Goal: Complete application form: Complete application form

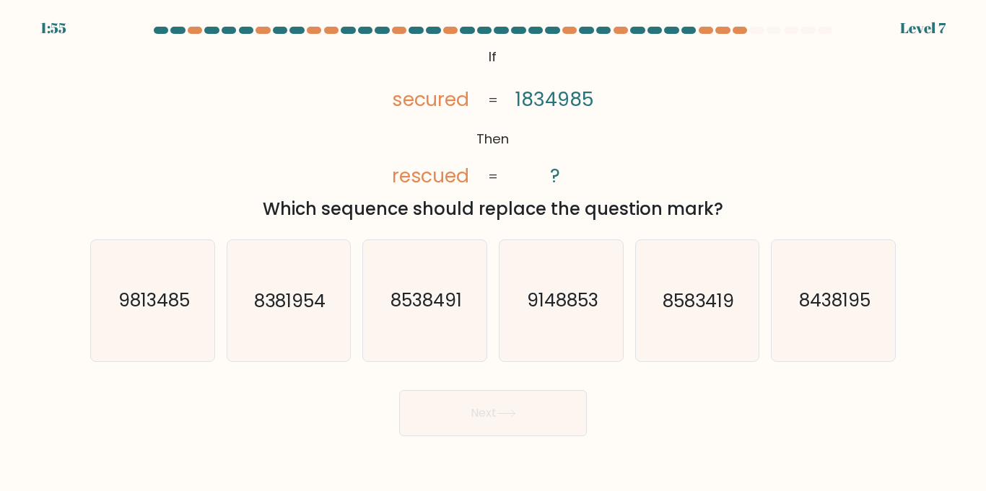
drag, startPoint x: 366, startPoint y: 70, endPoint x: 527, endPoint y: 136, distance: 173.8
click at [527, 136] on div "@import url('https://fonts.googleapis.com/css?family=Abril+Fatface:400,100,100i…" at bounding box center [493, 132] width 823 height 179
drag, startPoint x: 464, startPoint y: 135, endPoint x: 221, endPoint y: 99, distance: 245.9
click at [221, 99] on div "@import url('https://fonts.googleapis.com/css?family=Abril+Fatface:400,100,100i…" at bounding box center [493, 132] width 823 height 179
click at [502, 108] on icon "@import url('https://fonts.googleapis.com/css?family=Abril+Fatface:400,100,100i…" at bounding box center [493, 116] width 240 height 147
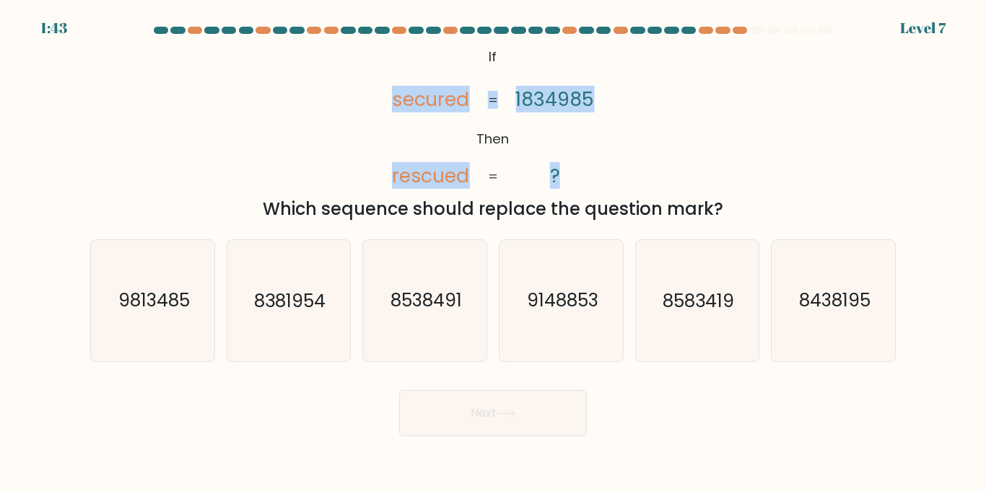
drag, startPoint x: 500, startPoint y: 108, endPoint x: 364, endPoint y: 54, distance: 146.5
click at [364, 54] on div "@import url('https://fonts.googleapis.com/css?family=Abril+Fatface:400,100,100i…" at bounding box center [493, 132] width 823 height 179
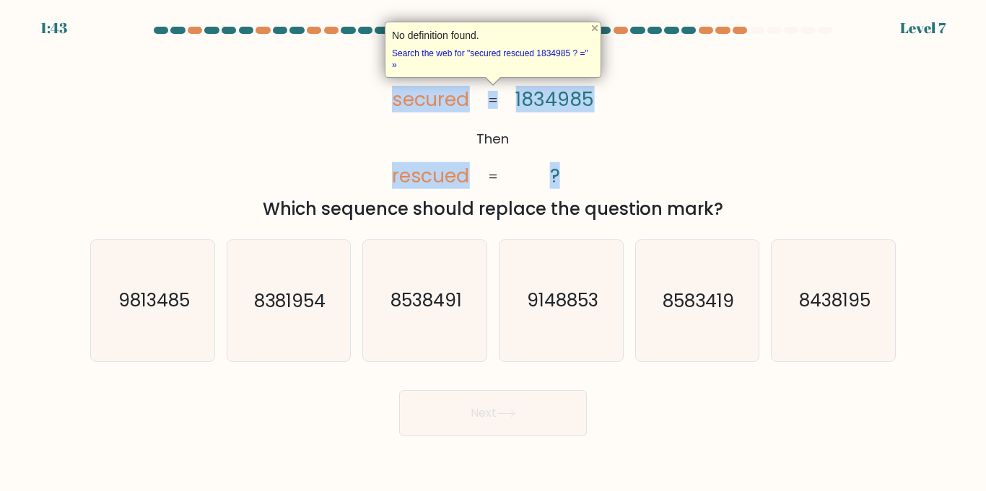
click at [364, 54] on div "@import url('https://fonts.googleapis.com/css?family=Abril+Fatface:400,100,100i…" at bounding box center [493, 132] width 823 height 179
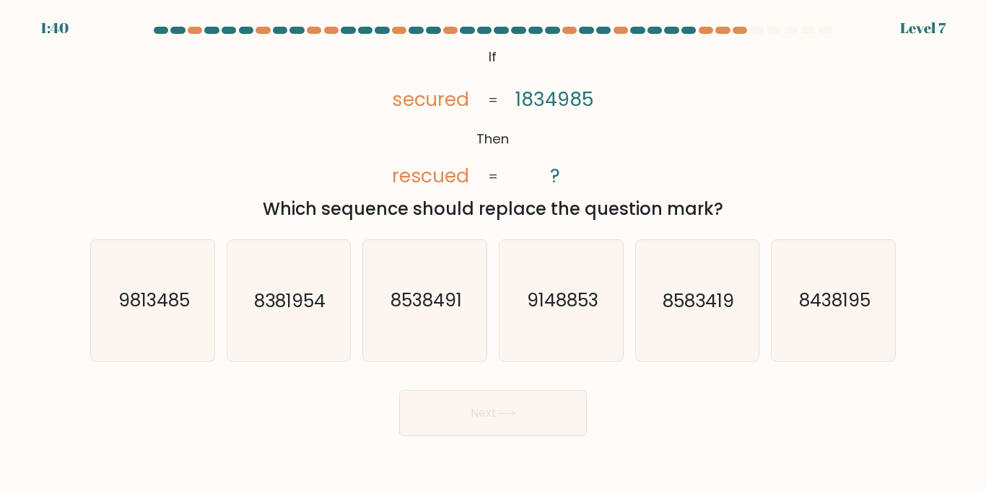
drag, startPoint x: 406, startPoint y: 40, endPoint x: 611, endPoint y: 196, distance: 257.5
click at [611, 196] on form "If ?" at bounding box center [493, 232] width 986 height 410
click at [675, 157] on div "@import url('https://fonts.googleapis.com/css?family=Abril+Fatface:400,100,100i…" at bounding box center [493, 132] width 823 height 179
drag, startPoint x: 408, startPoint y: 41, endPoint x: 525, endPoint y: 119, distance: 139.9
click at [525, 119] on form "If ?" at bounding box center [493, 232] width 986 height 410
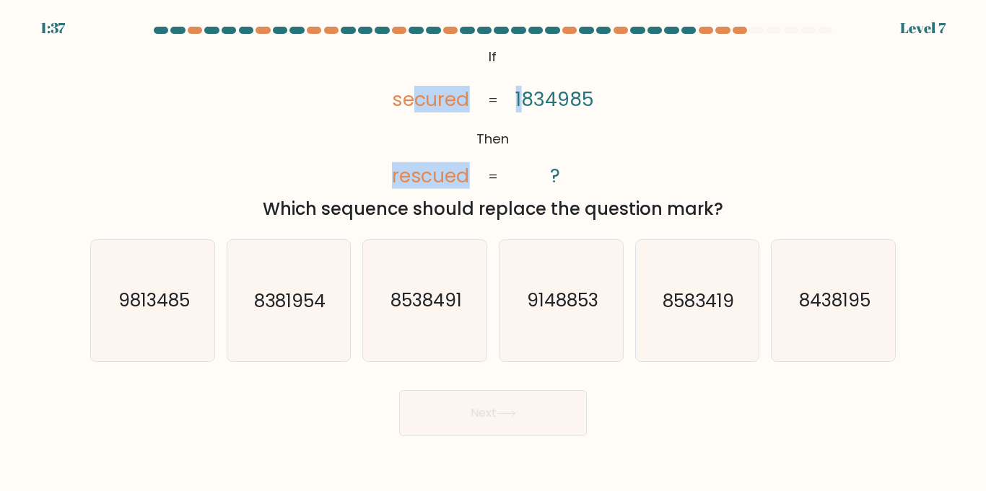
click at [410, 43] on icon "@import url('https://fonts.googleapis.com/css?family=Abril+Fatface:400,100,100i…" at bounding box center [493, 116] width 240 height 147
drag, startPoint x: 351, startPoint y: 35, endPoint x: 727, endPoint y: 208, distance: 413.7
click at [727, 208] on form "If ?" at bounding box center [493, 232] width 986 height 410
copy form "@import url('https://fonts.googleapis.com/css?family=Abril+Fatface:400,100,100i…"
click at [161, 295] on text "9813485" at bounding box center [153, 300] width 71 height 25
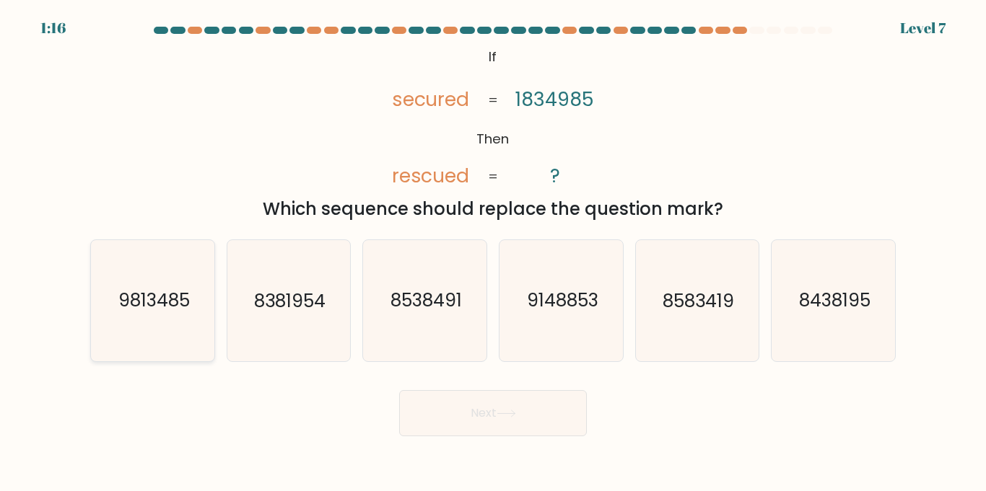
click at [493, 253] on input "a. 9813485" at bounding box center [493, 249] width 1 height 7
radio input "true"
click at [478, 414] on button "Next" at bounding box center [493, 413] width 188 height 46
click at [479, 411] on button "Next" at bounding box center [493, 413] width 188 height 46
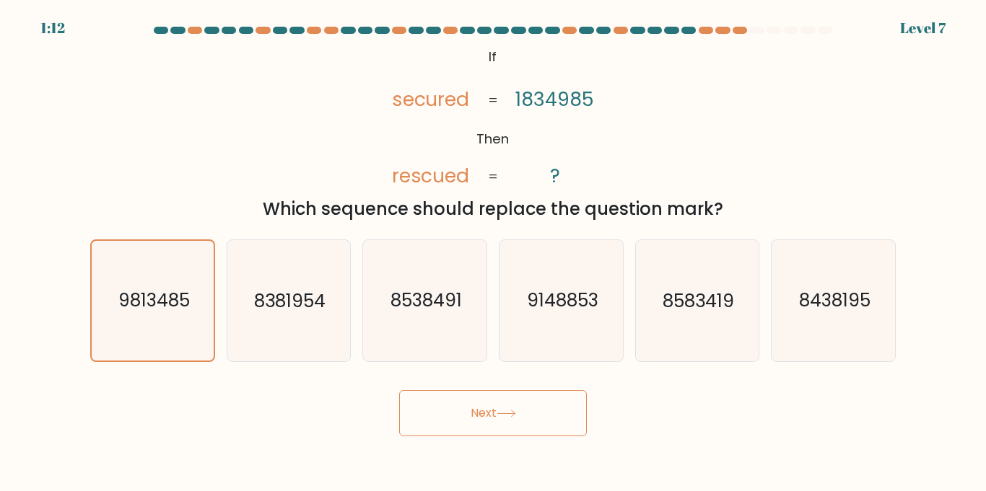
click at [479, 411] on button "Next" at bounding box center [493, 413] width 188 height 46
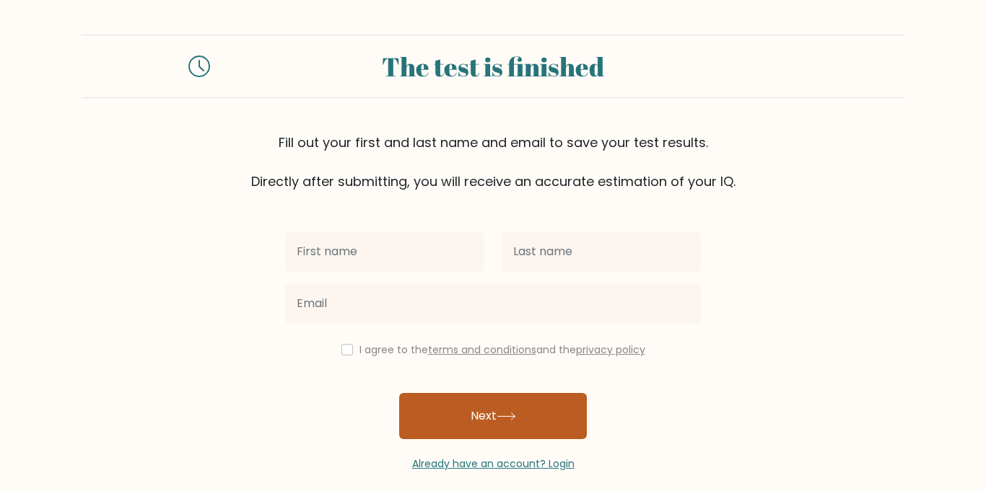
click at [543, 430] on button "Next" at bounding box center [493, 416] width 188 height 46
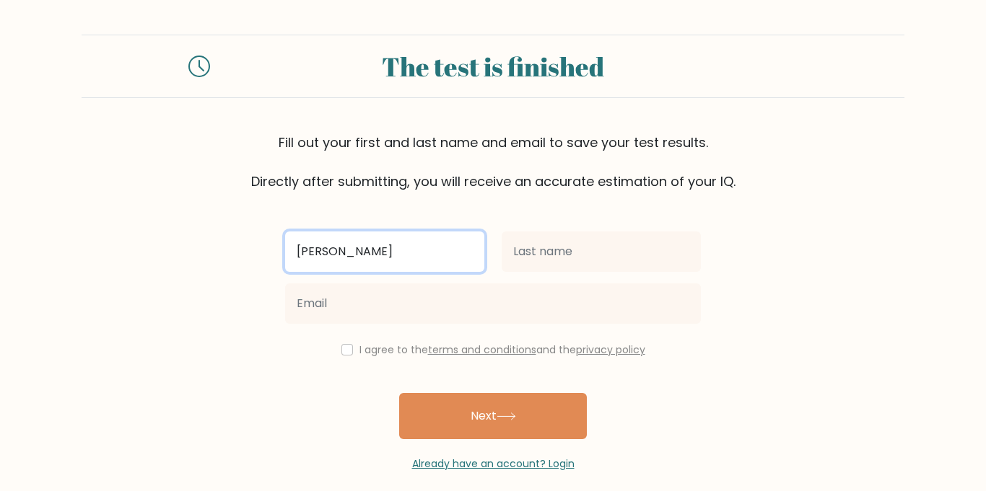
type input "justin"
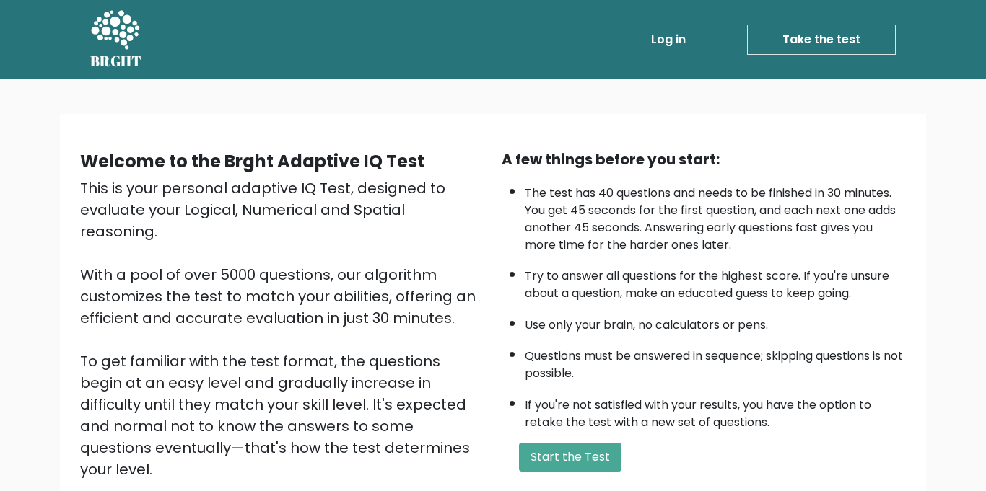
scroll to position [170, 0]
